Goal: Book appointment/travel/reservation

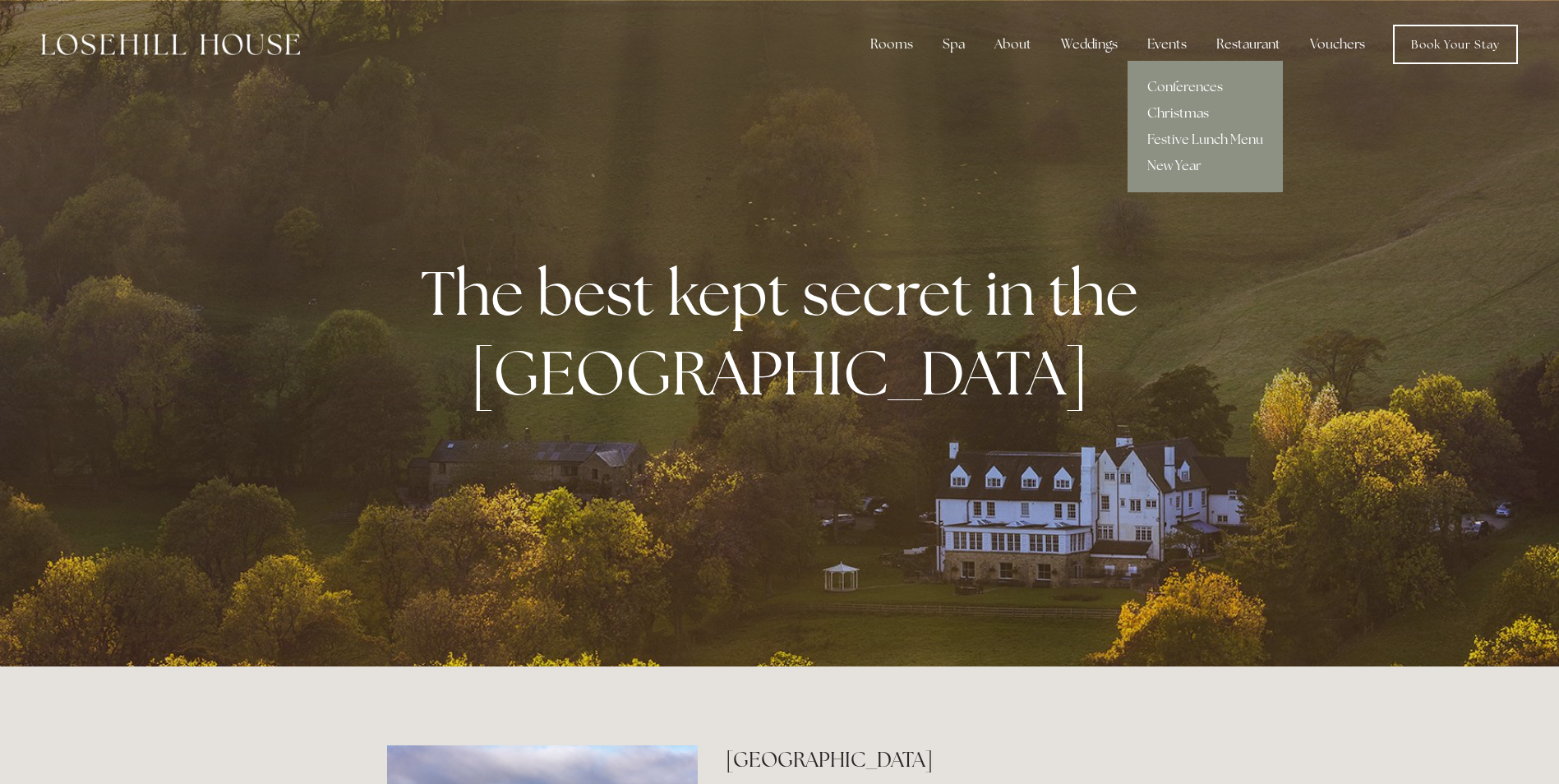
click at [1182, 111] on link "Christmas" at bounding box center [1205, 112] width 155 height 26
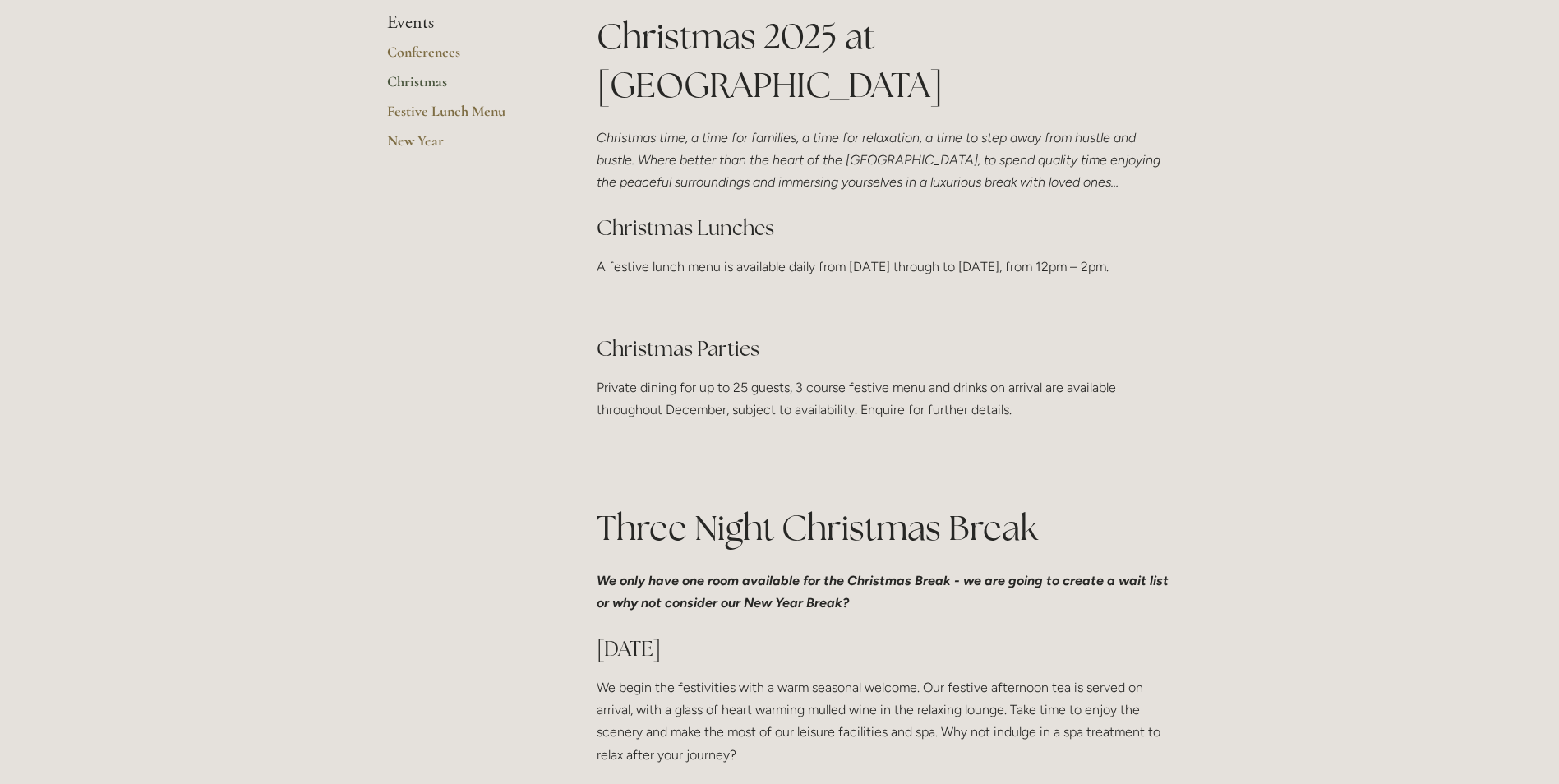
scroll to position [165, 0]
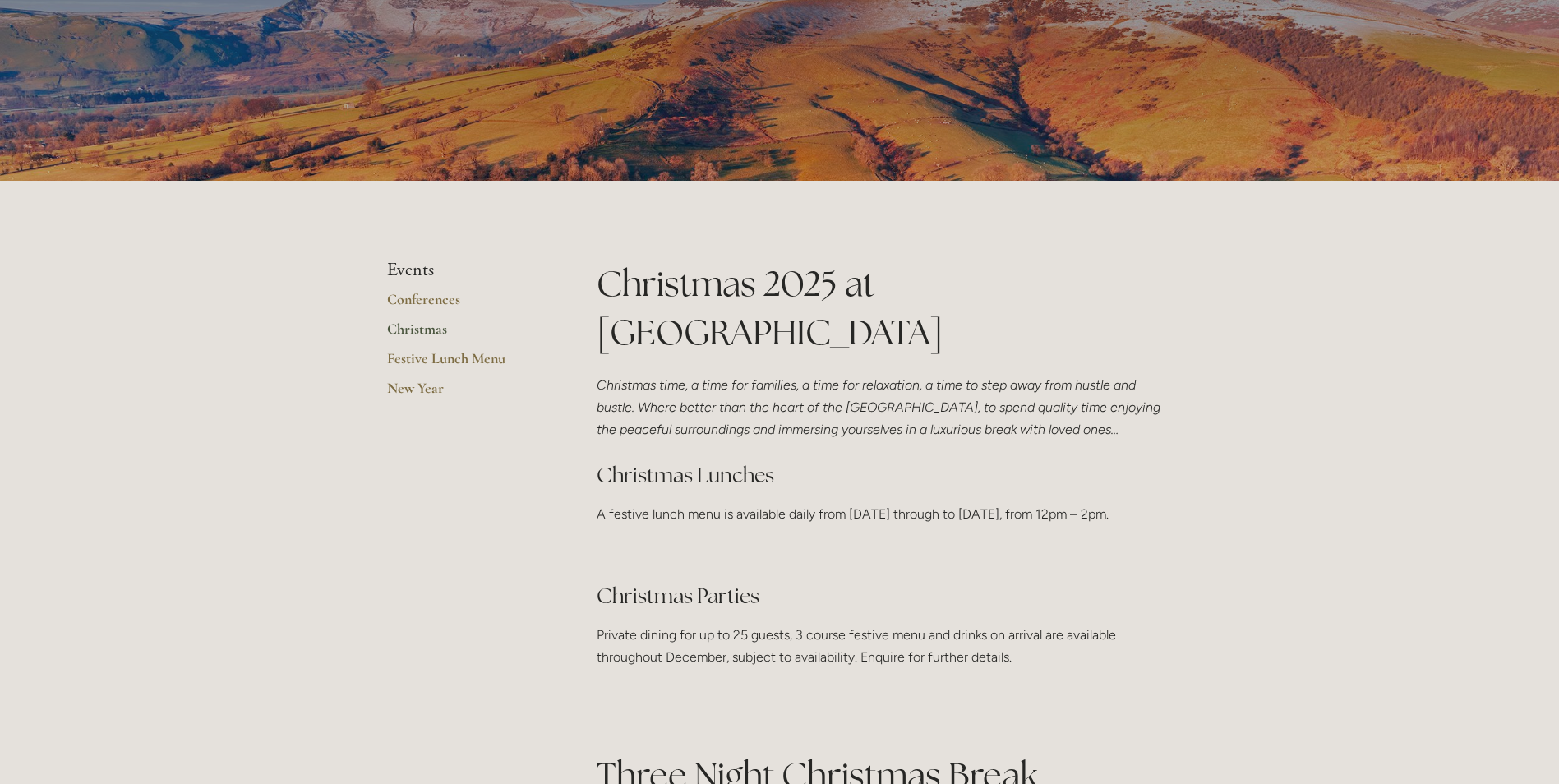
click at [427, 330] on link "Christmas" at bounding box center [465, 334] width 157 height 30
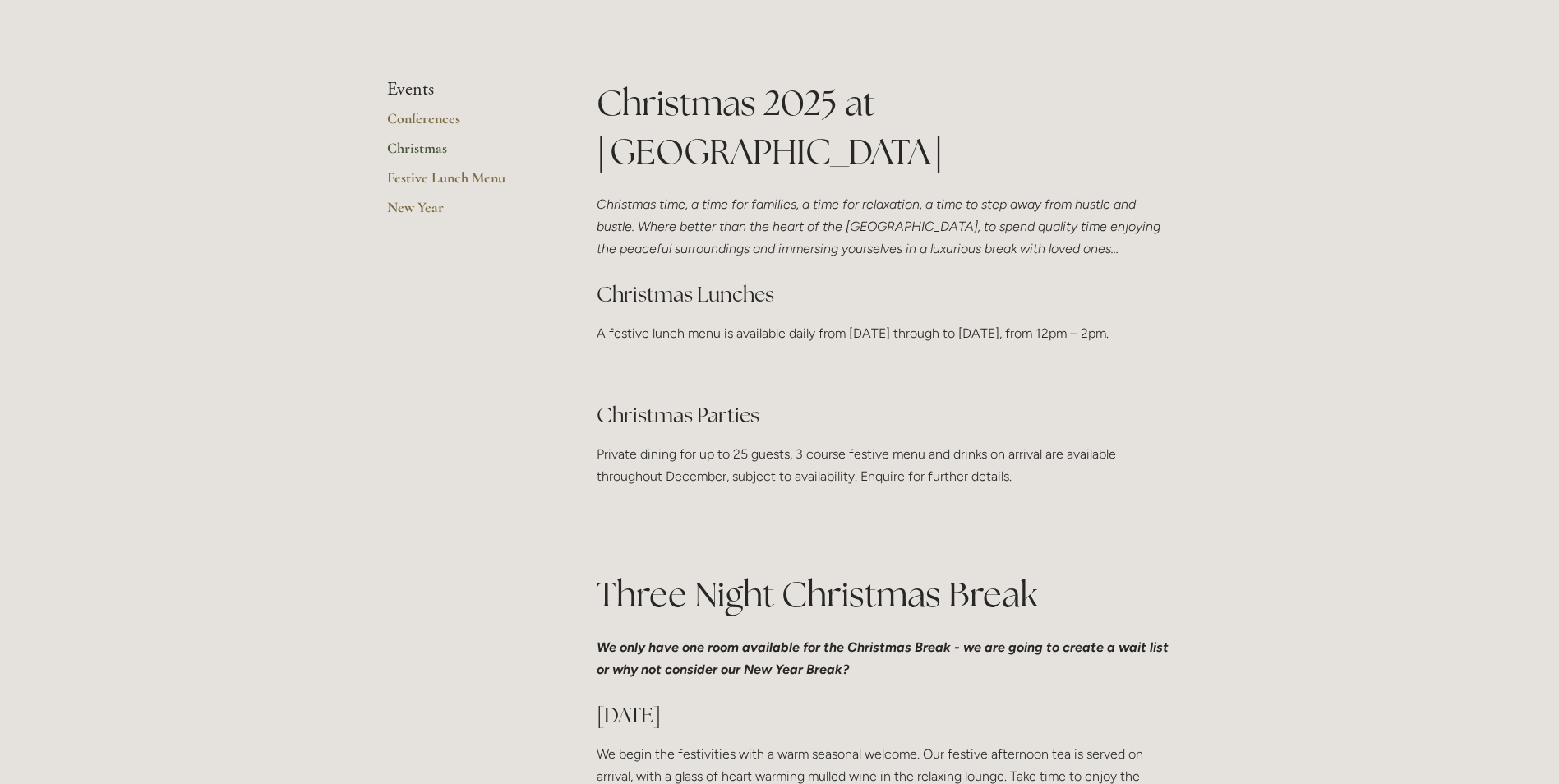
scroll to position [657, 0]
